Goal: Communication & Community: Answer question/provide support

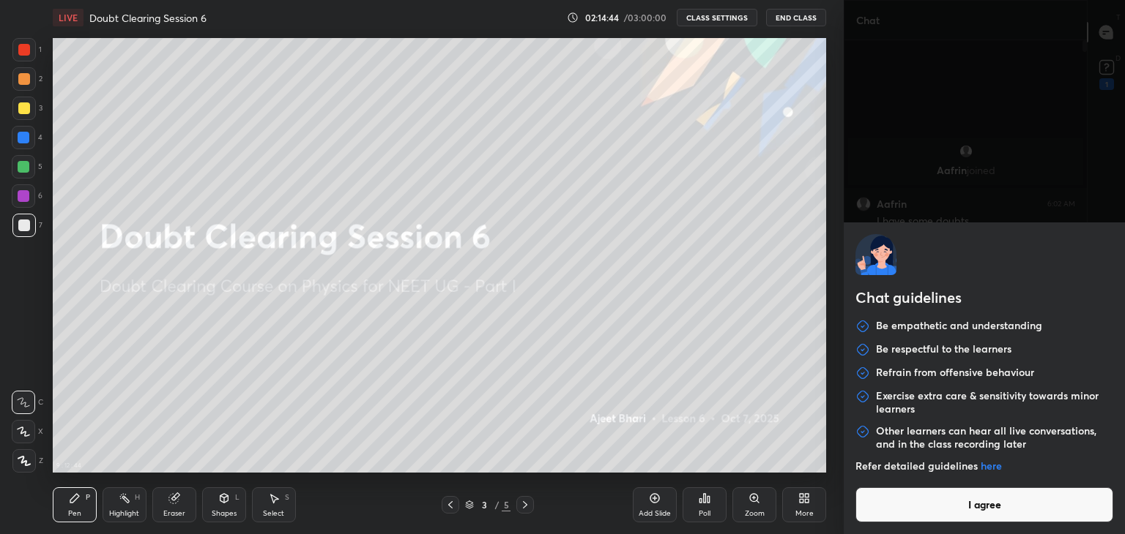
scroll to position [490, 238]
click at [902, 516] on button "I agree" at bounding box center [984, 505] width 258 height 35
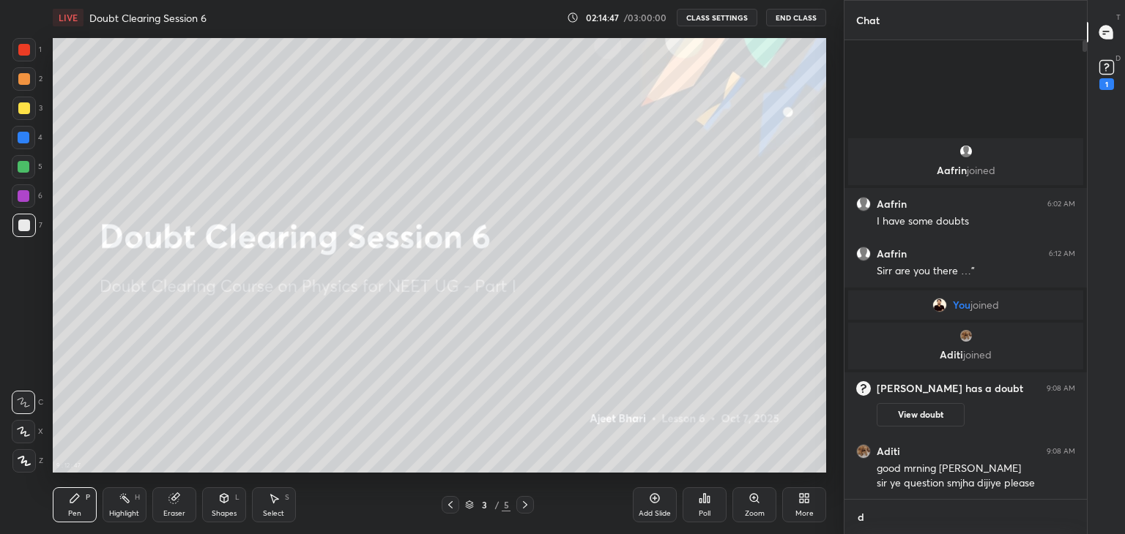
scroll to position [4, 4]
click at [896, 522] on textarea "d" at bounding box center [965, 517] width 219 height 23
type textarea "due to some error na voice aa rha nah video on ho rha"
click at [1070, 522] on div "due to some error na voice aa rha nah video on ho rha x" at bounding box center [965, 516] width 242 height 37
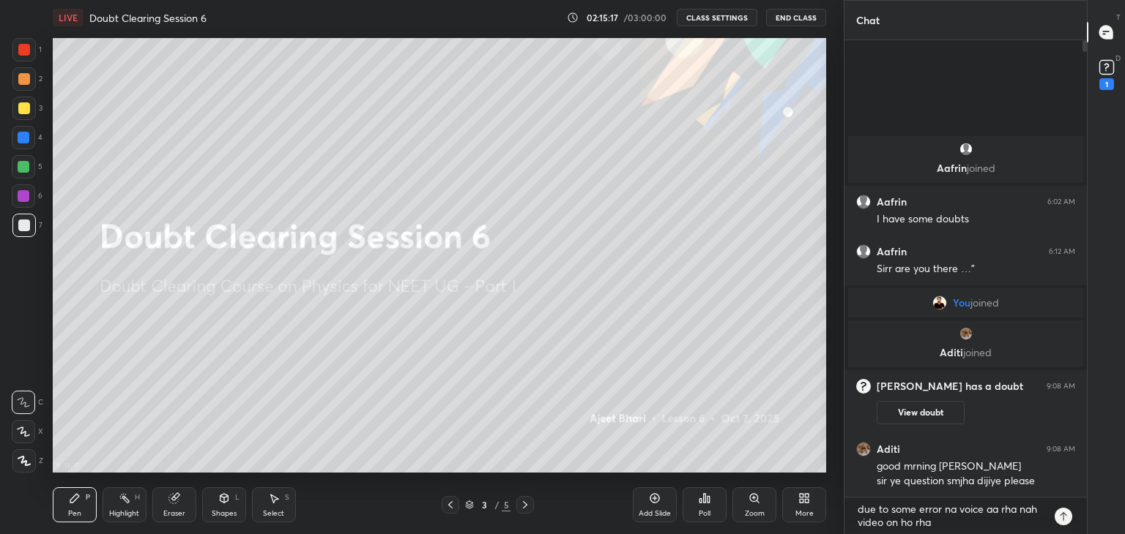
click at [1063, 519] on icon at bounding box center [1063, 517] width 12 height 12
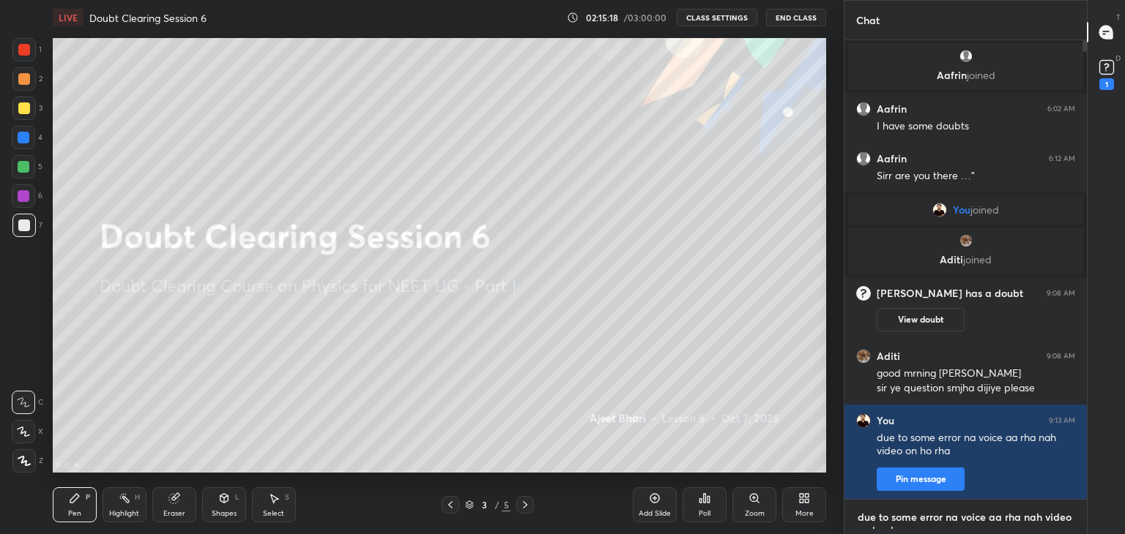
click at [1063, 518] on textarea "due to some error na voice aa rha nah video on ho rha" at bounding box center [965, 517] width 219 height 23
click at [988, 516] on textarea "due to some error na voice aa rha nah video on ho rha" at bounding box center [965, 517] width 219 height 23
type textarea "afternoon wali class mai aa ajana"
click at [1062, 513] on icon at bounding box center [1063, 517] width 12 height 12
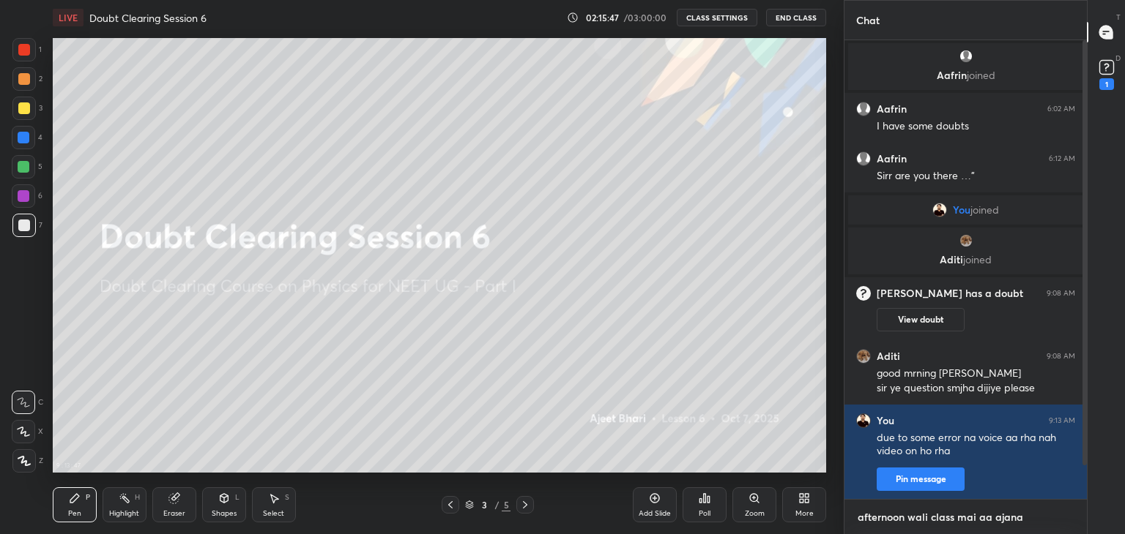
click at [935, 514] on textarea "afternoon wali class mai aa ajana" at bounding box center [965, 517] width 219 height 23
click at [935, 516] on textarea "afternoon wali class mai aa ajana" at bounding box center [965, 517] width 219 height 23
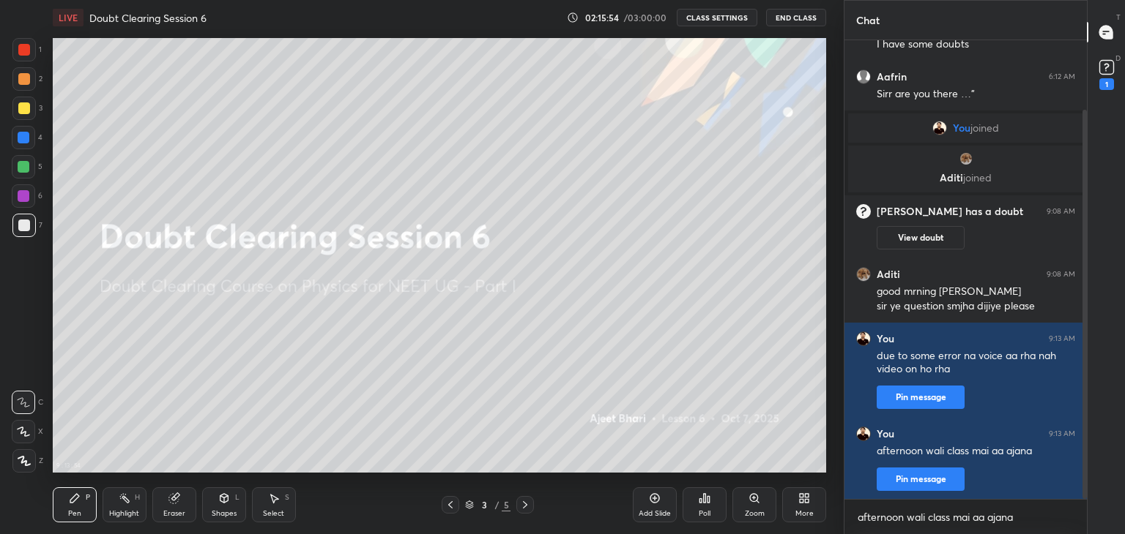
drag, startPoint x: 1086, startPoint y: 437, endPoint x: 1081, endPoint y: 507, distance: 69.7
click at [1081, 507] on div "[PERSON_NAME] joined [PERSON_NAME] 6:02 AM I have some doubts [PERSON_NAME] 6:1…" at bounding box center [965, 287] width 242 height 494
click at [962, 515] on textarea "afternoon wali class mai aa ajana" at bounding box center [965, 517] width 219 height 23
type textarea "beta"
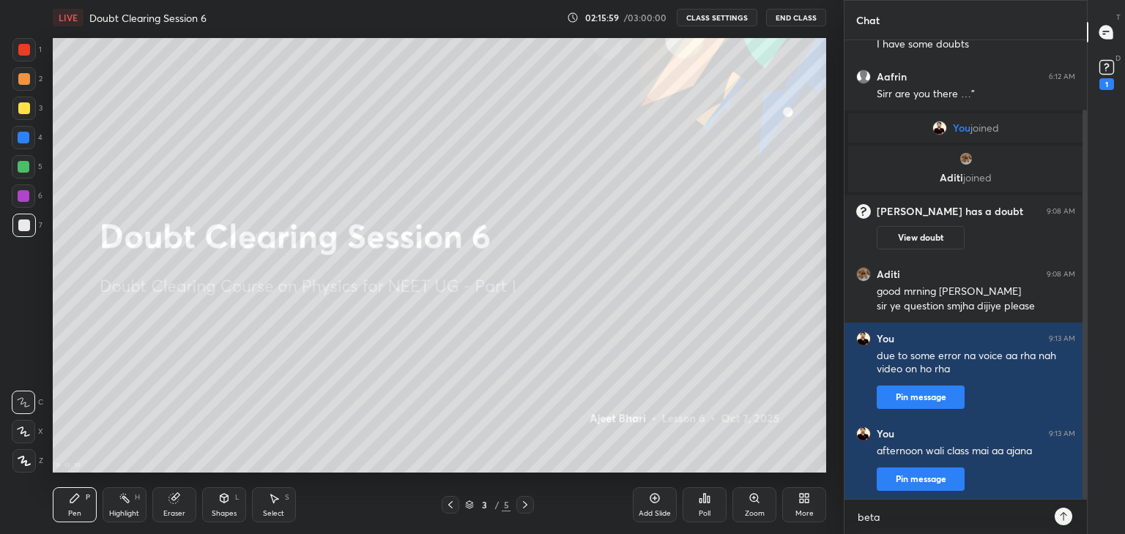
click at [1065, 516] on icon at bounding box center [1063, 517] width 12 height 12
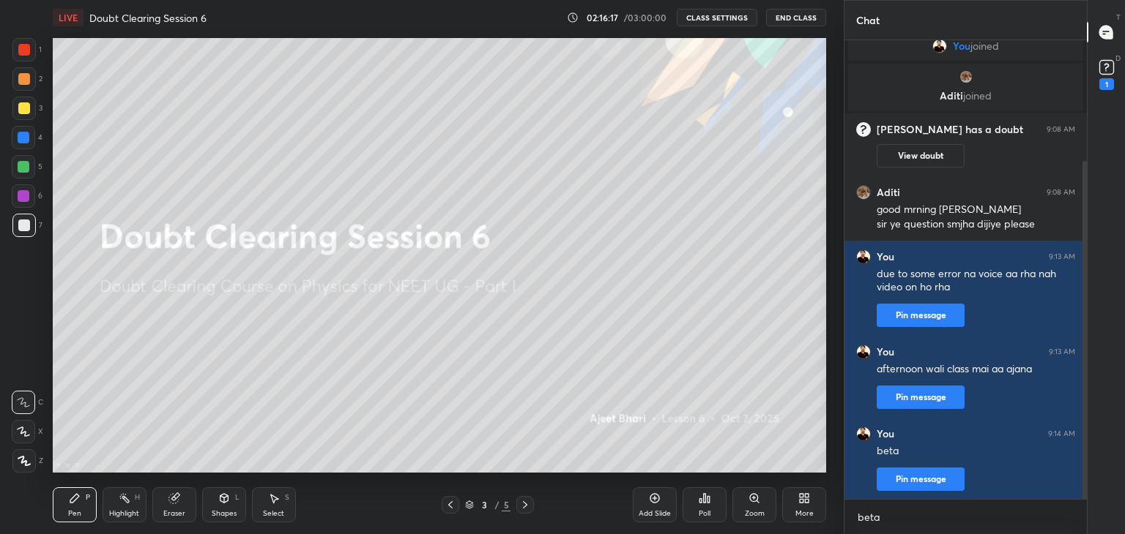
click at [1105, 58] on icon at bounding box center [1106, 67] width 22 height 22
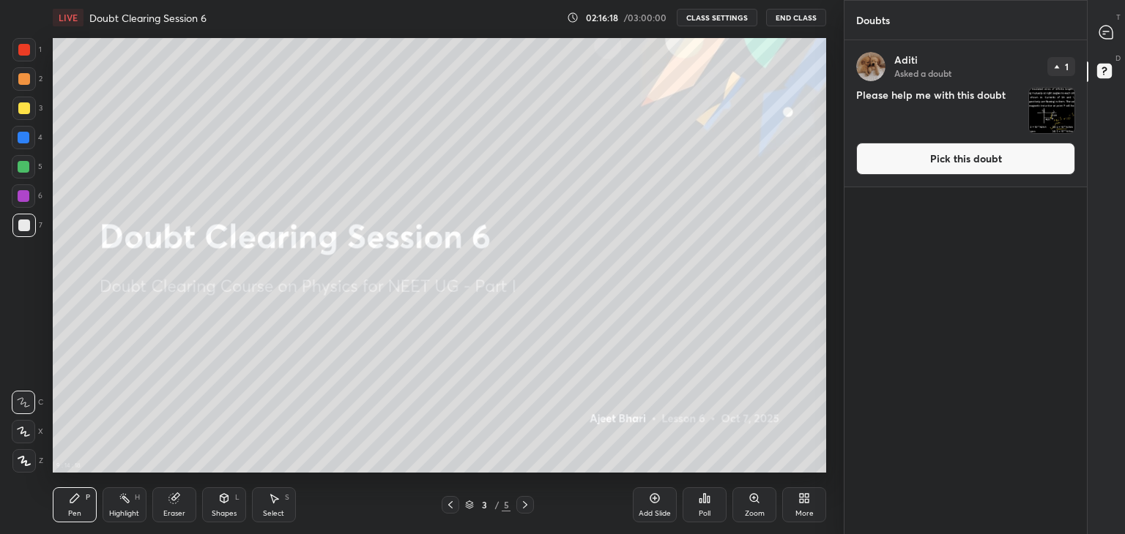
click at [1120, 53] on div "D Doubts (D)" at bounding box center [1105, 73] width 37 height 41
click at [1101, 30] on icon at bounding box center [1105, 32] width 13 height 13
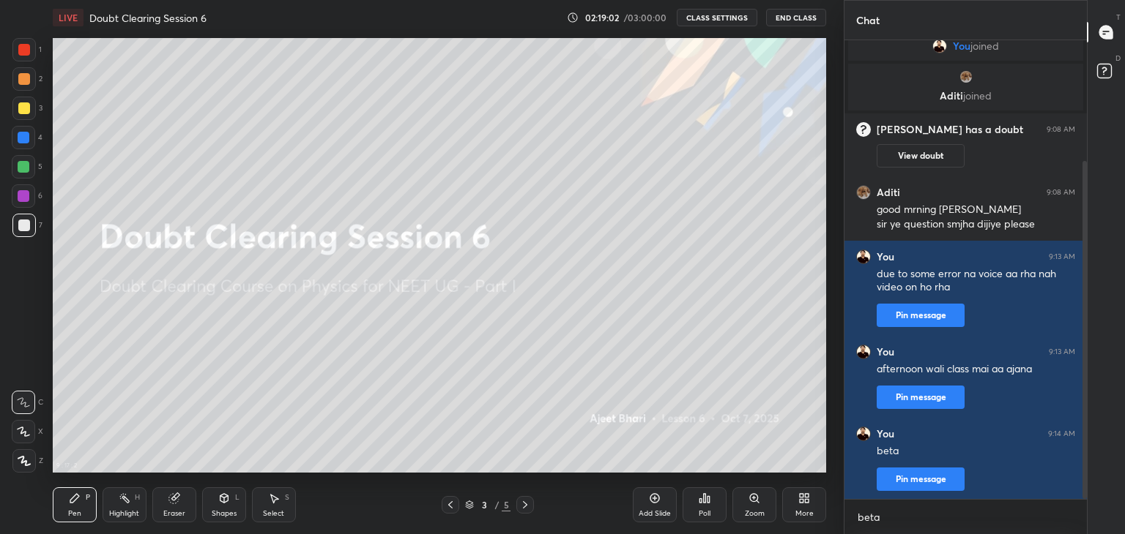
scroll to position [187, 0]
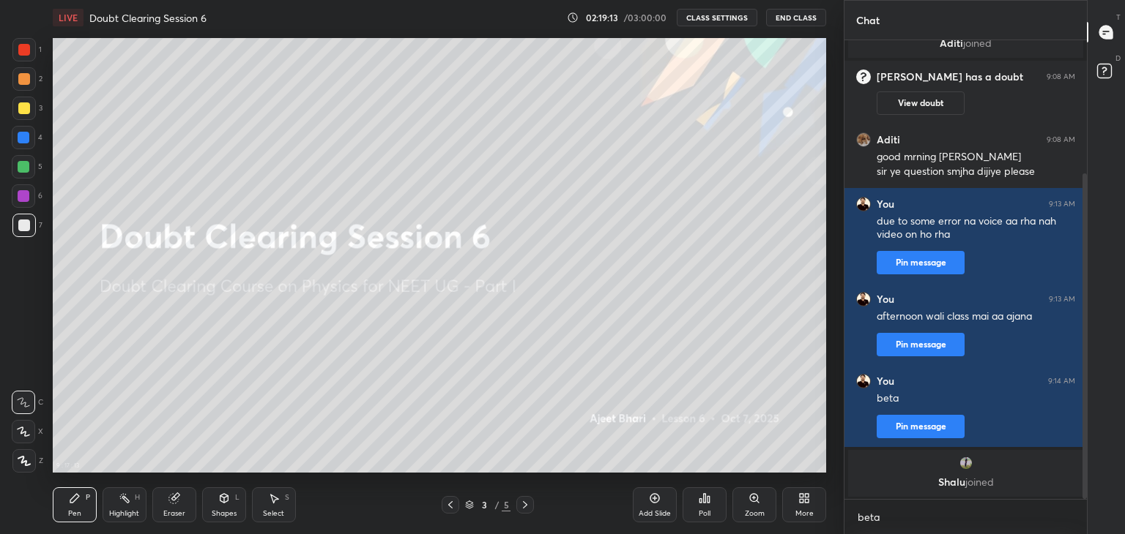
click at [452, 502] on icon at bounding box center [450, 505] width 4 height 7
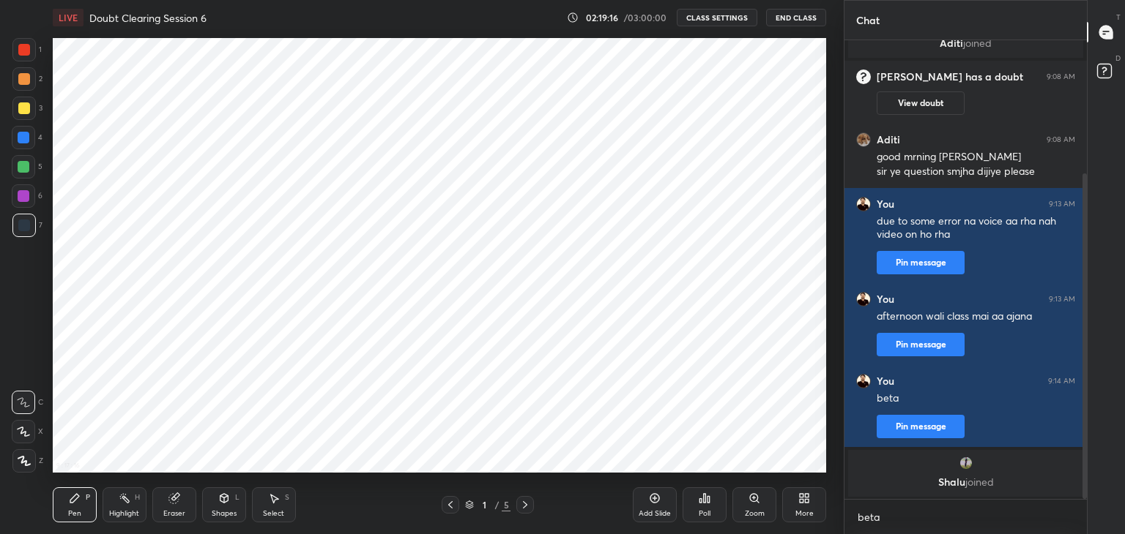
click at [536, 504] on div "1 / 5" at bounding box center [488, 505] width 290 height 18
click at [521, 505] on icon at bounding box center [525, 505] width 12 height 12
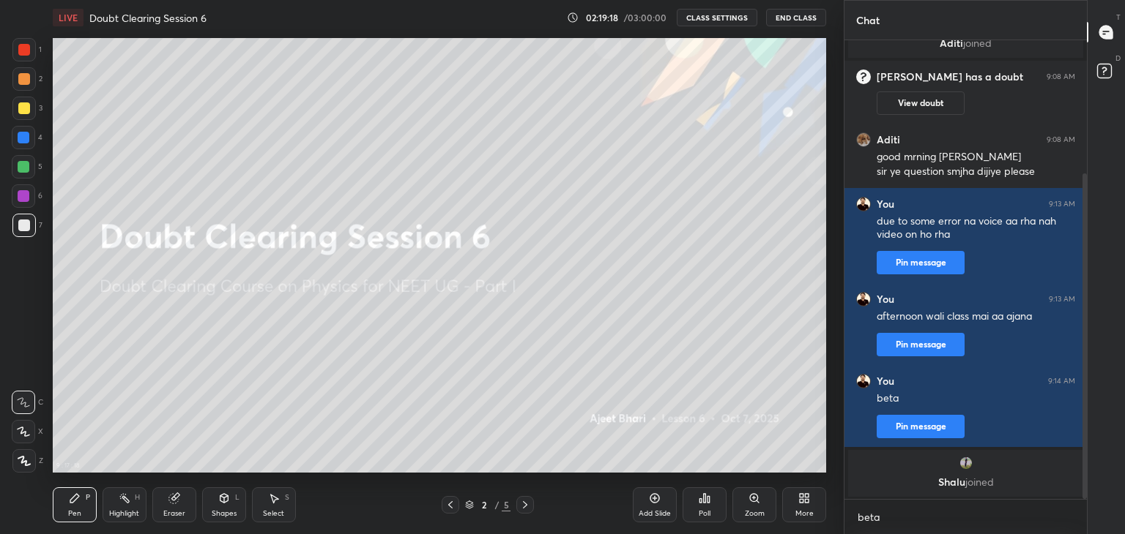
click at [521, 505] on icon at bounding box center [525, 505] width 12 height 12
click at [451, 506] on icon at bounding box center [450, 505] width 12 height 12
